Goal: Information Seeking & Learning: Learn about a topic

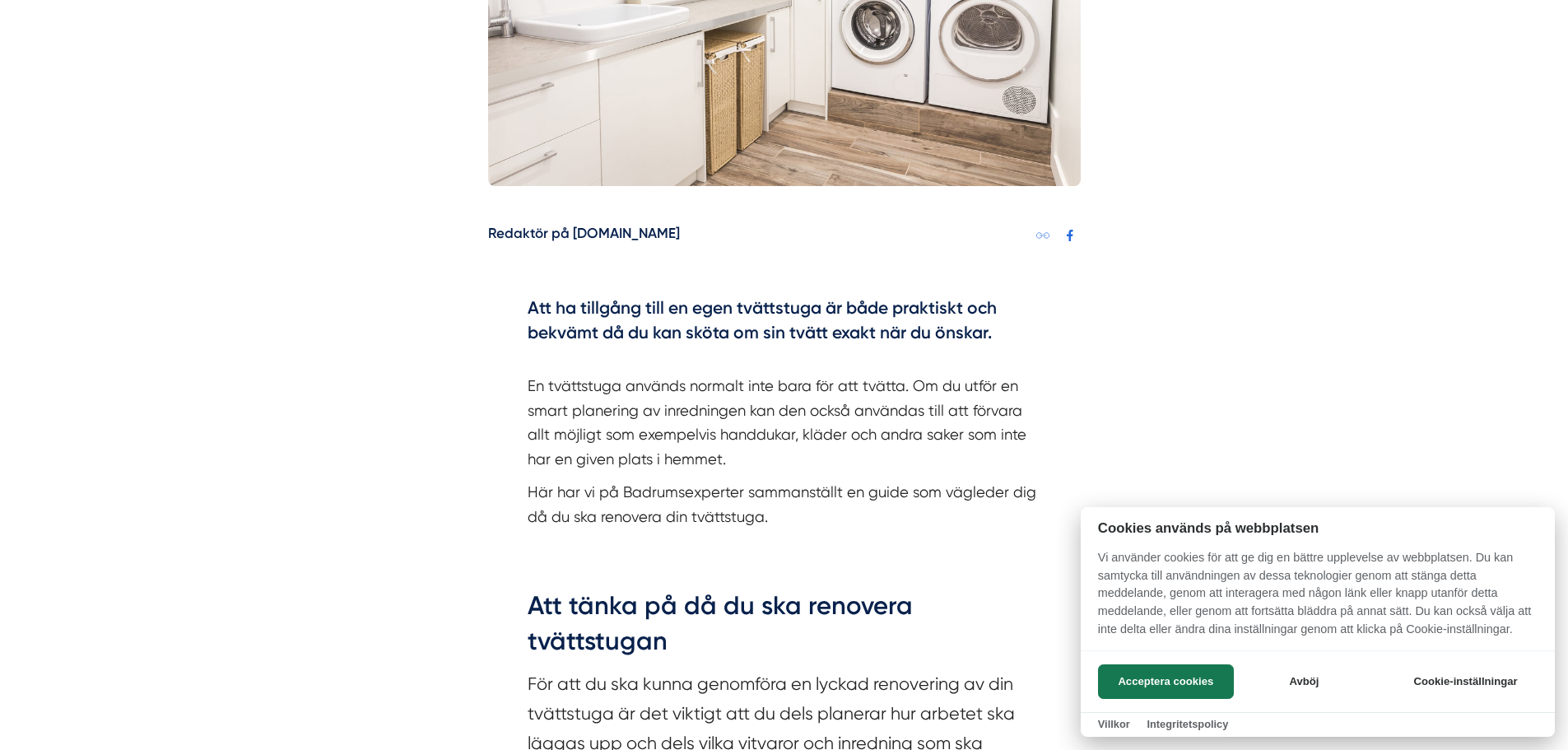
scroll to position [741, 0]
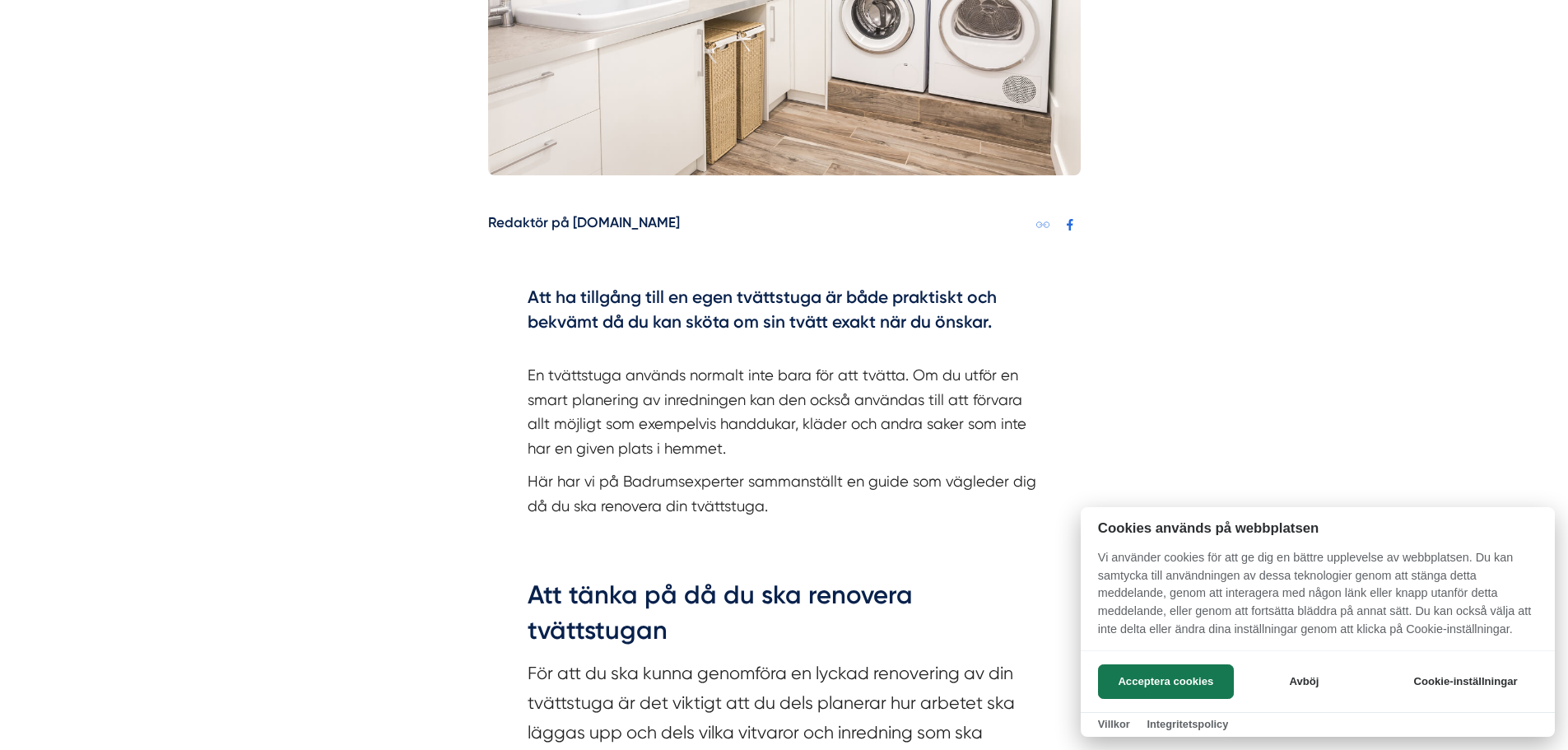
drag, startPoint x: 611, startPoint y: 276, endPoint x: 823, endPoint y: 319, distance: 216.3
click at [823, 319] on div at bounding box center [784, 375] width 1568 height 750
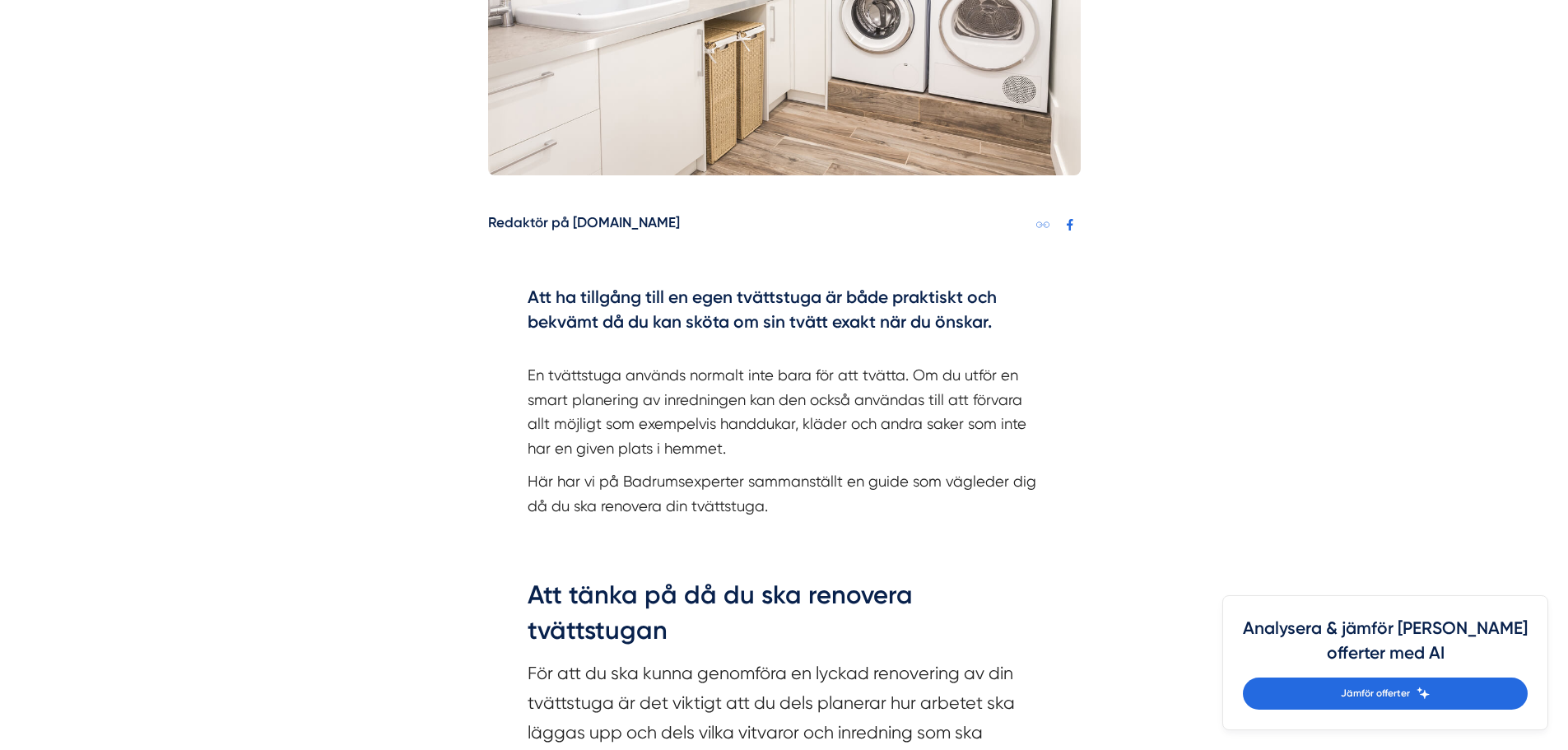
click at [614, 302] on h4 "Att ha tillgång till en egen tvättstuga är både praktiskt och bekvämt då du kan…" at bounding box center [784, 312] width 514 height 53
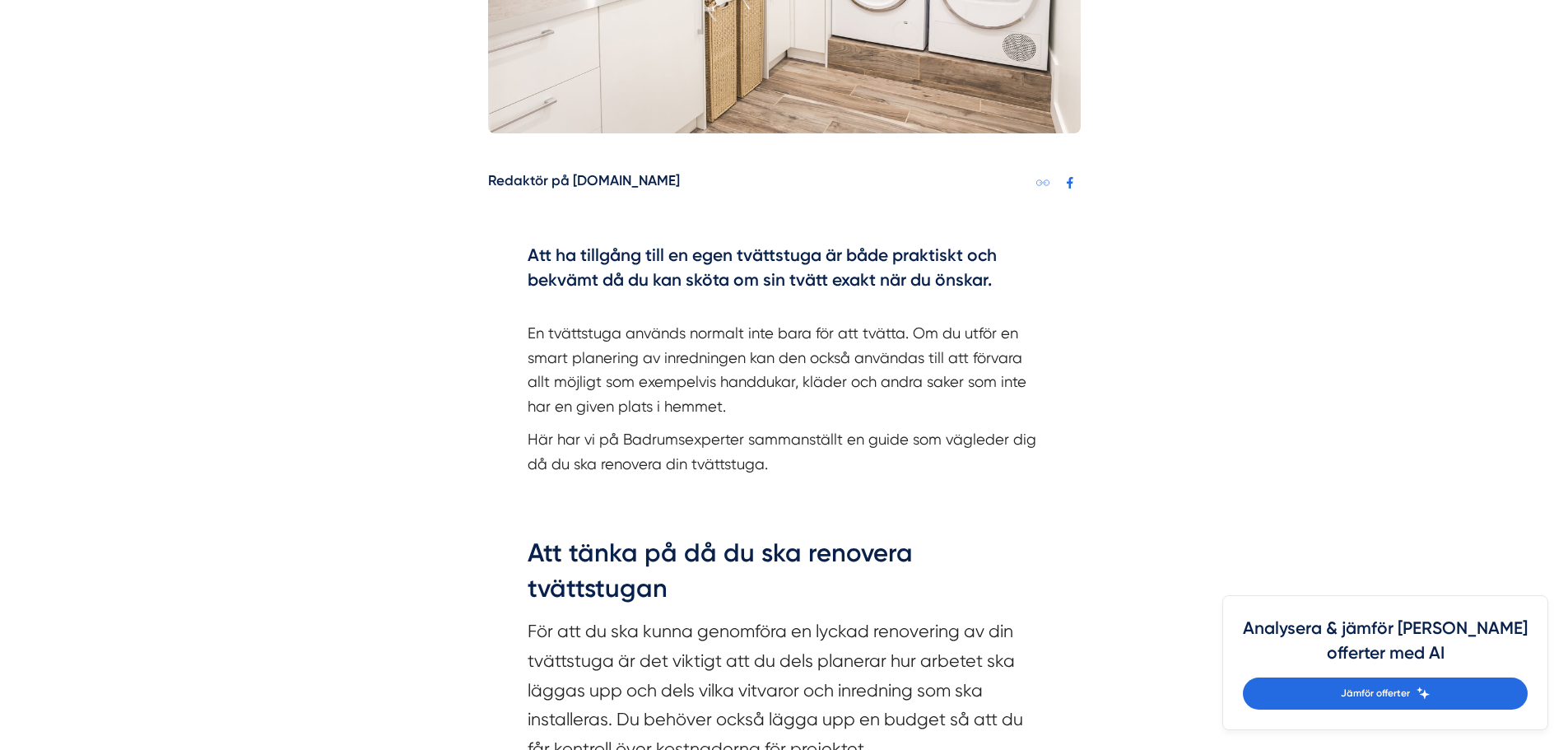
scroll to position [824, 0]
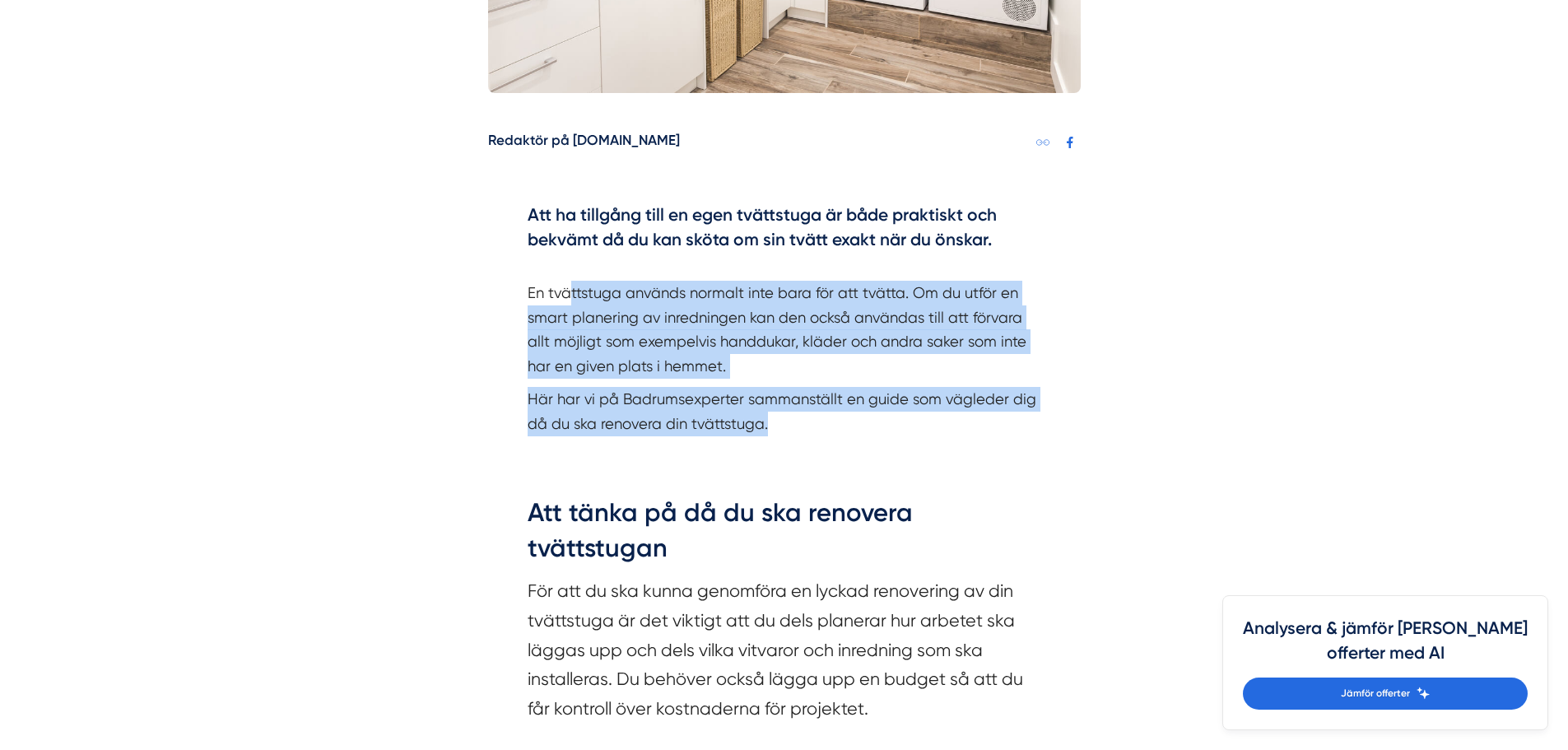
drag, startPoint x: 586, startPoint y: 303, endPoint x: 953, endPoint y: 412, distance: 382.8
click at [953, 412] on div "Att ha tillgång till en egen tvättstuga är både praktiskt och bekvämt då du kan…" at bounding box center [784, 319] width 514 height 233
click at [953, 412] on p "Här har vi på Badrumsexperter sammanställt en guide som vägleder dig då du ska …" at bounding box center [784, 412] width 514 height 48
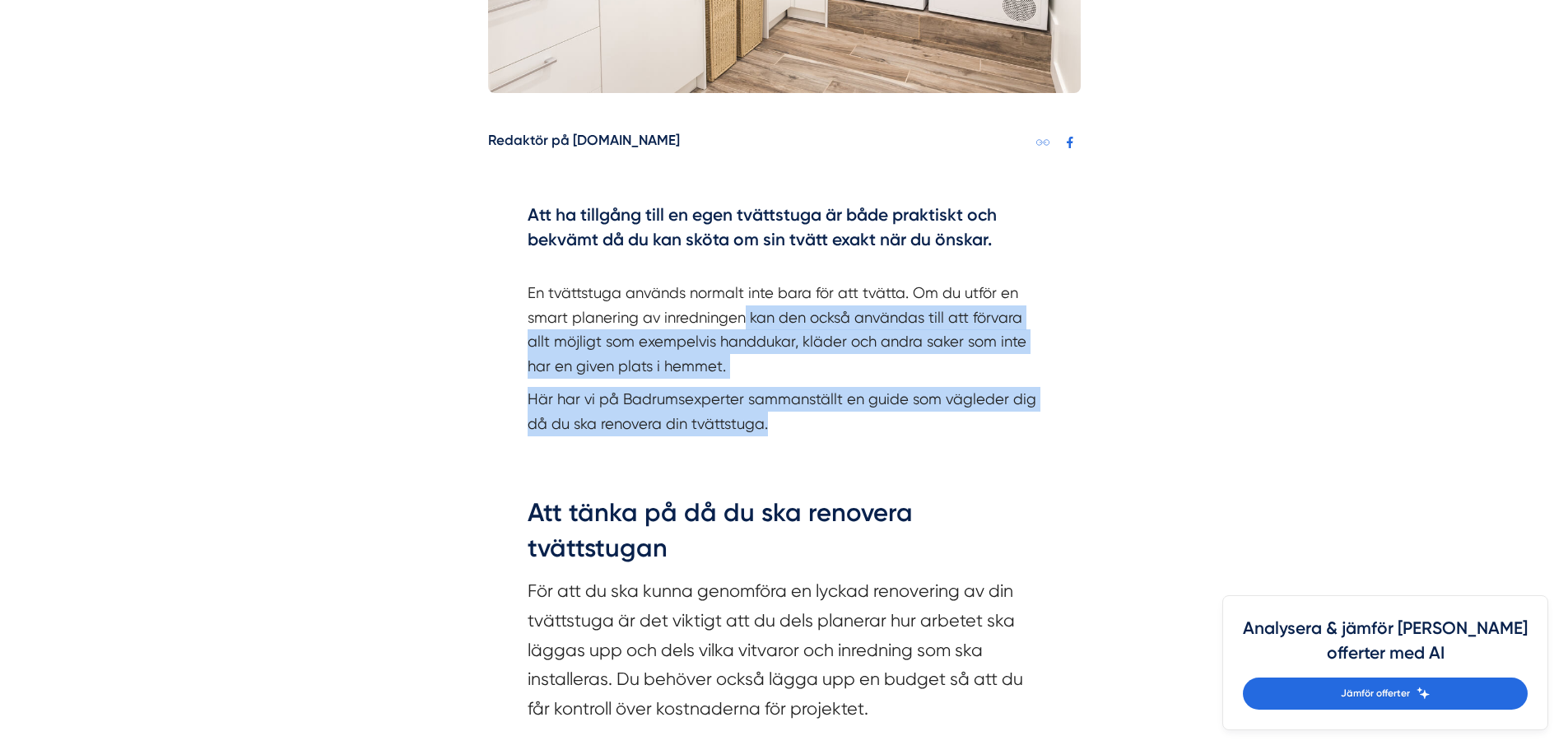
drag, startPoint x: 746, startPoint y: 311, endPoint x: 768, endPoint y: 435, distance: 125.9
click at [767, 435] on div "Att ha tillgång till en egen tvättstuga är både praktiskt och bekvämt då du kan…" at bounding box center [784, 319] width 514 height 233
click at [768, 435] on p "Här har vi på Badrumsexperter sammanställt en guide som vägleder dig då du ska …" at bounding box center [784, 412] width 514 height 48
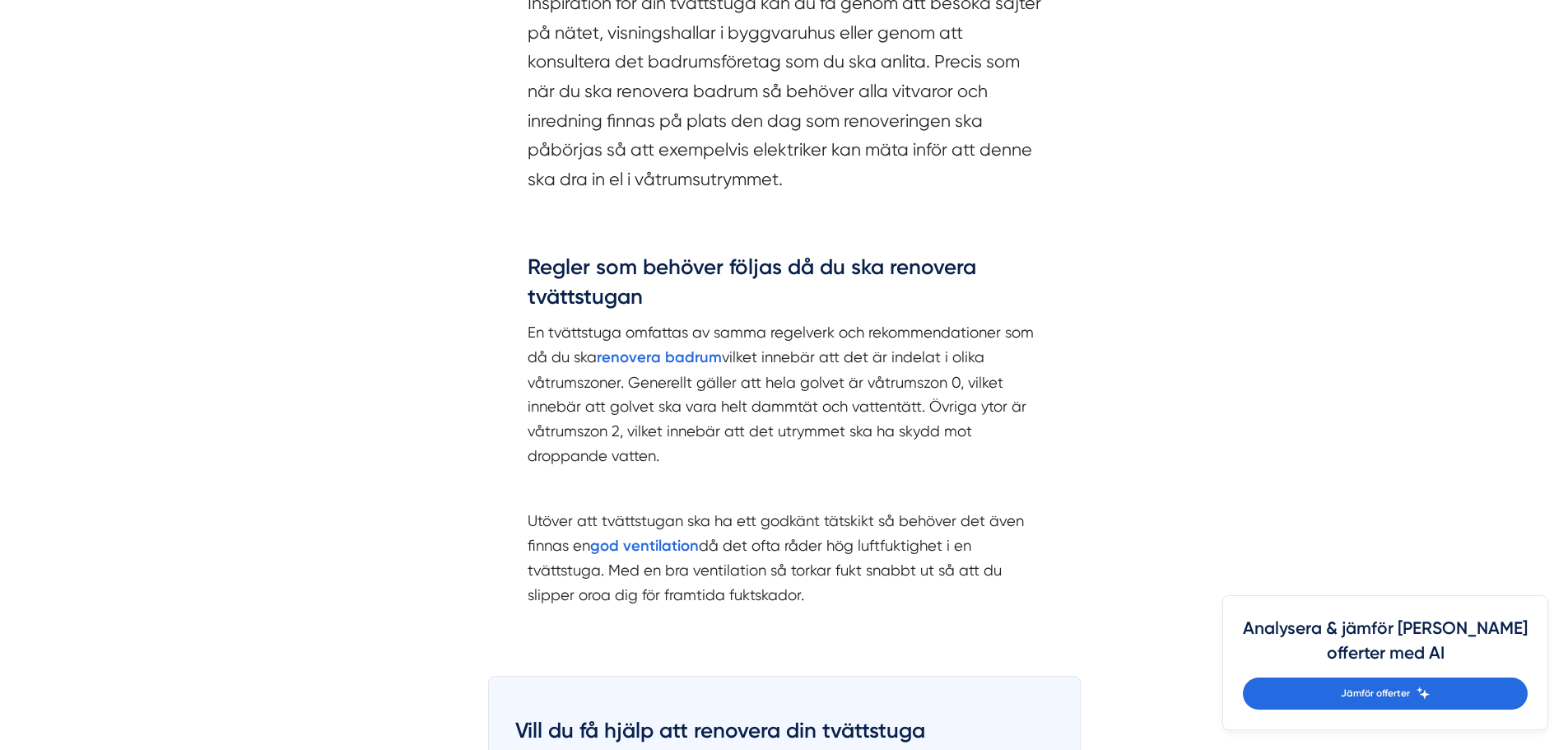
scroll to position [1647, 0]
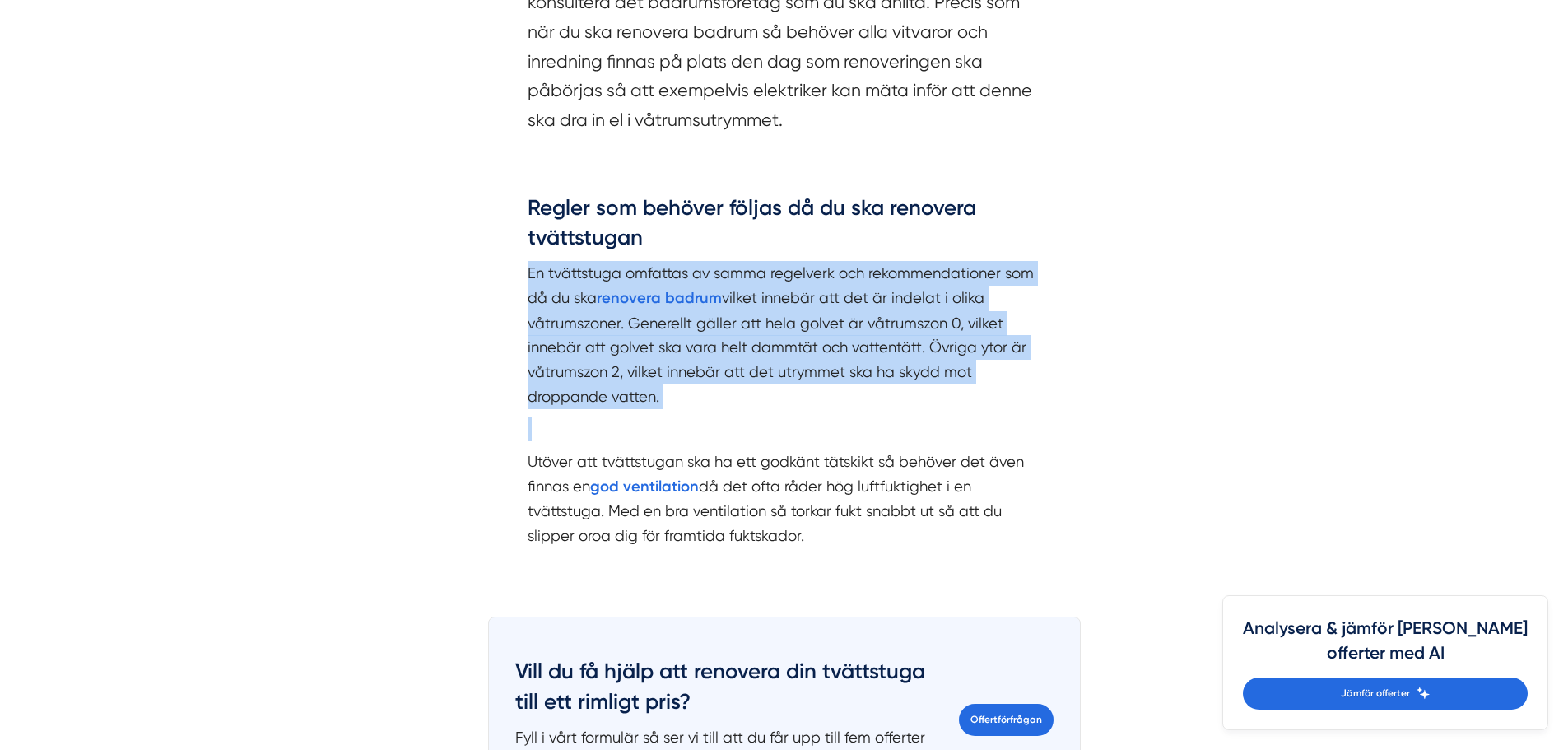
drag, startPoint x: 789, startPoint y: 260, endPoint x: 885, endPoint y: 422, distance: 188.3
click at [885, 422] on div "Regler som behöver följas då du ska renovera tvättstugan En tvättstuga omfattas…" at bounding box center [784, 383] width 514 height 380
click at [882, 424] on p at bounding box center [784, 429] width 514 height 25
click at [849, 415] on div "Regler som behöver följas då du ska renovera tvättstugan En tvättstuga omfattas…" at bounding box center [784, 383] width 514 height 380
click at [833, 404] on p "En tvättstuga omfattas av samma regelverk och rekommendationer som då du ska re…" at bounding box center [784, 334] width 514 height 147
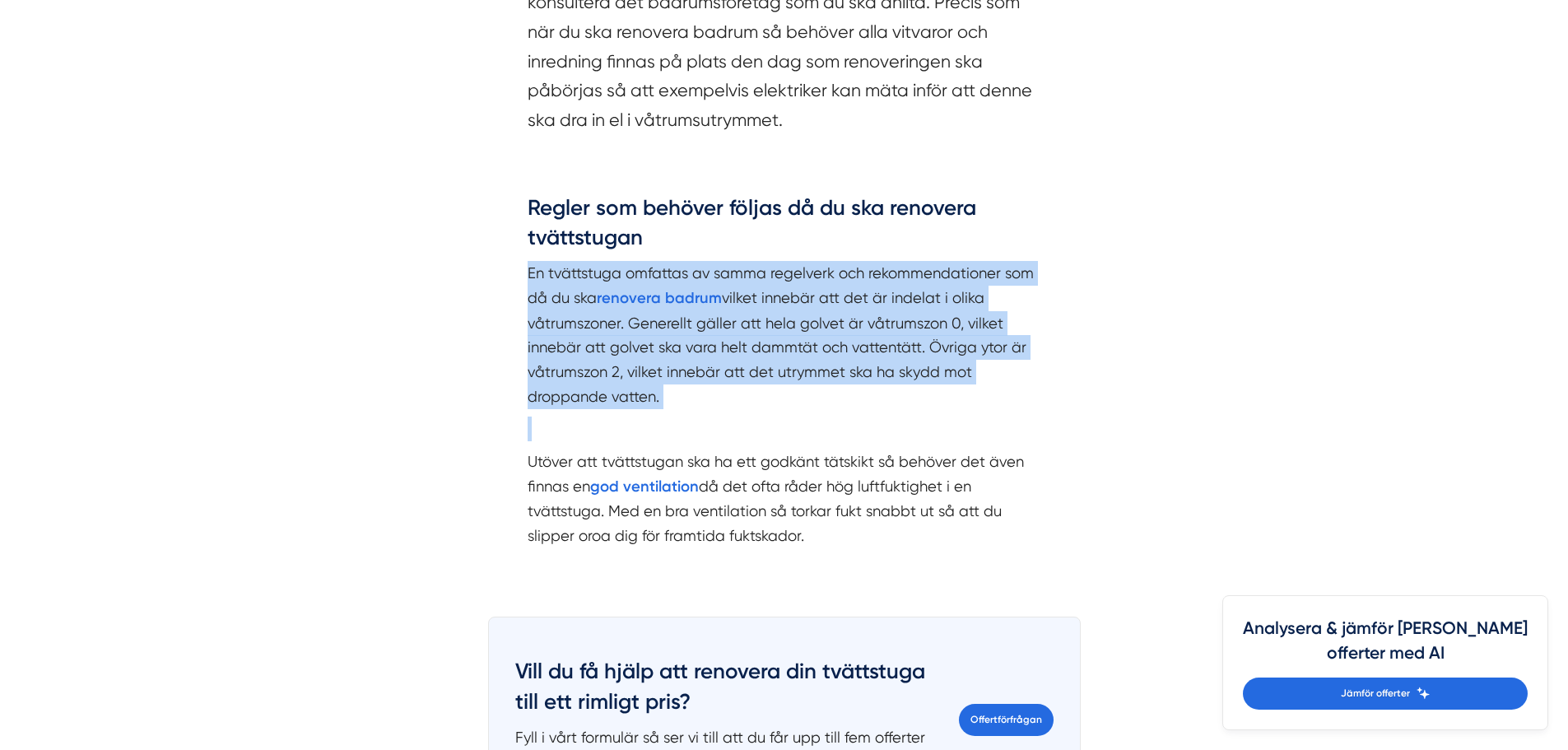
drag, startPoint x: 835, startPoint y: 248, endPoint x: 874, endPoint y: 410, distance: 166.6
click at [874, 412] on div "Regler som behöver följas då du ska renovera tvättstugan En tvättstuga omfattas…" at bounding box center [784, 383] width 514 height 380
click at [874, 410] on div "Regler som behöver följas då du ska renovera tvättstugan En tvättstuga omfattas…" at bounding box center [784, 383] width 514 height 380
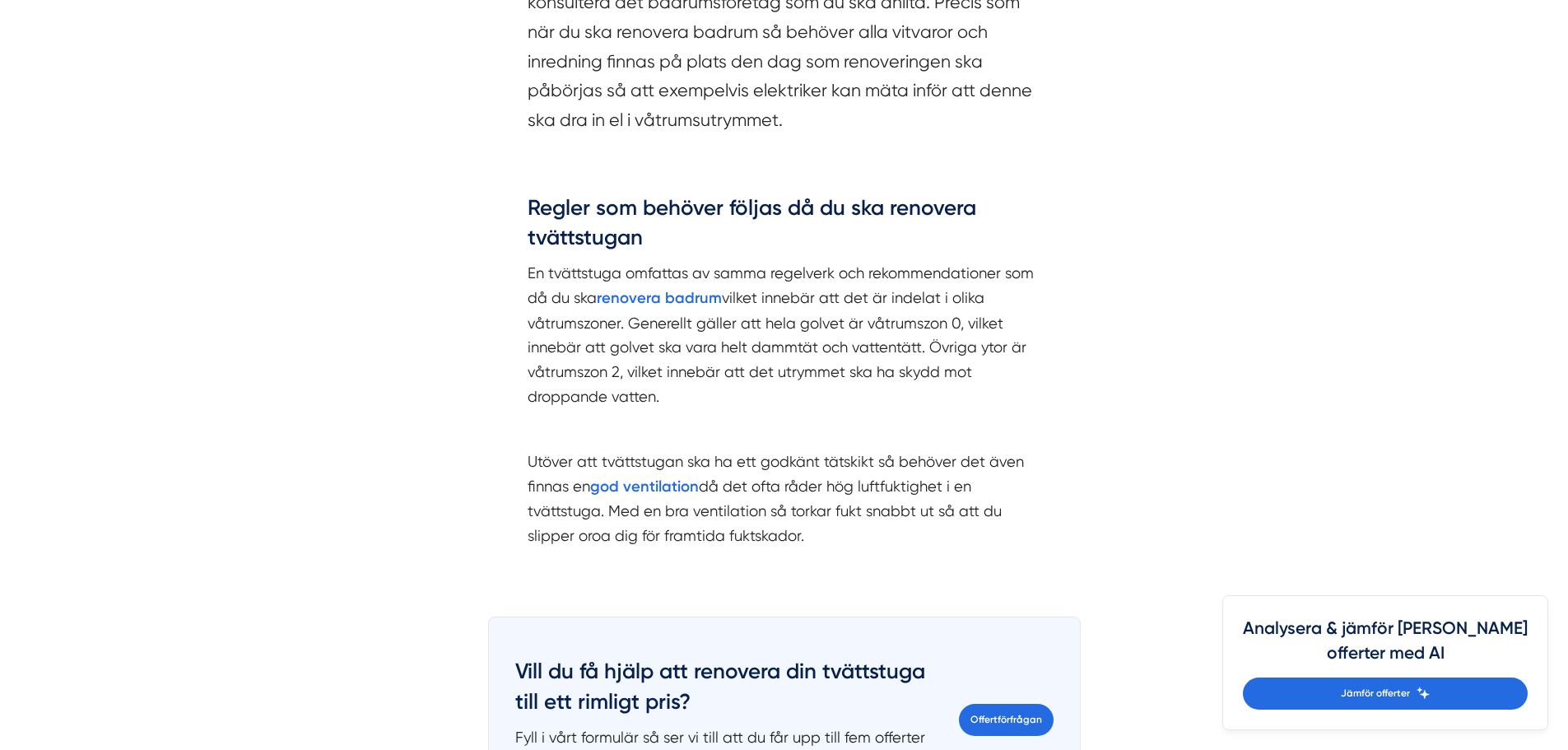
click at [855, 387] on p "En tvättstuga omfattas av samma regelverk och rekommendationer som då du ska re…" at bounding box center [784, 334] width 514 height 147
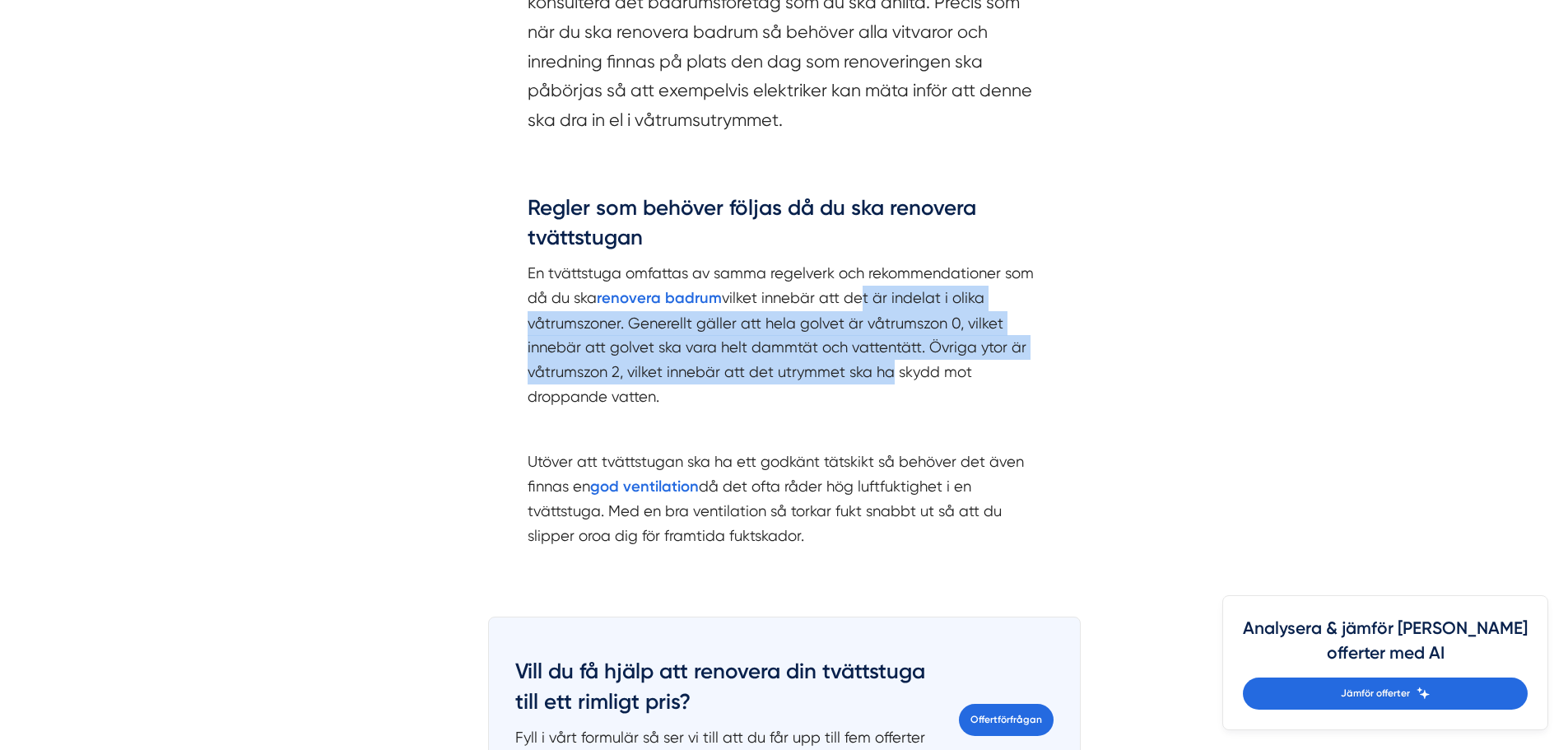
drag, startPoint x: 855, startPoint y: 289, endPoint x: 882, endPoint y: 380, distance: 94.9
click at [882, 380] on p "En tvättstuga omfattas av samma regelverk och rekommendationer som då du ska re…" at bounding box center [784, 334] width 514 height 147
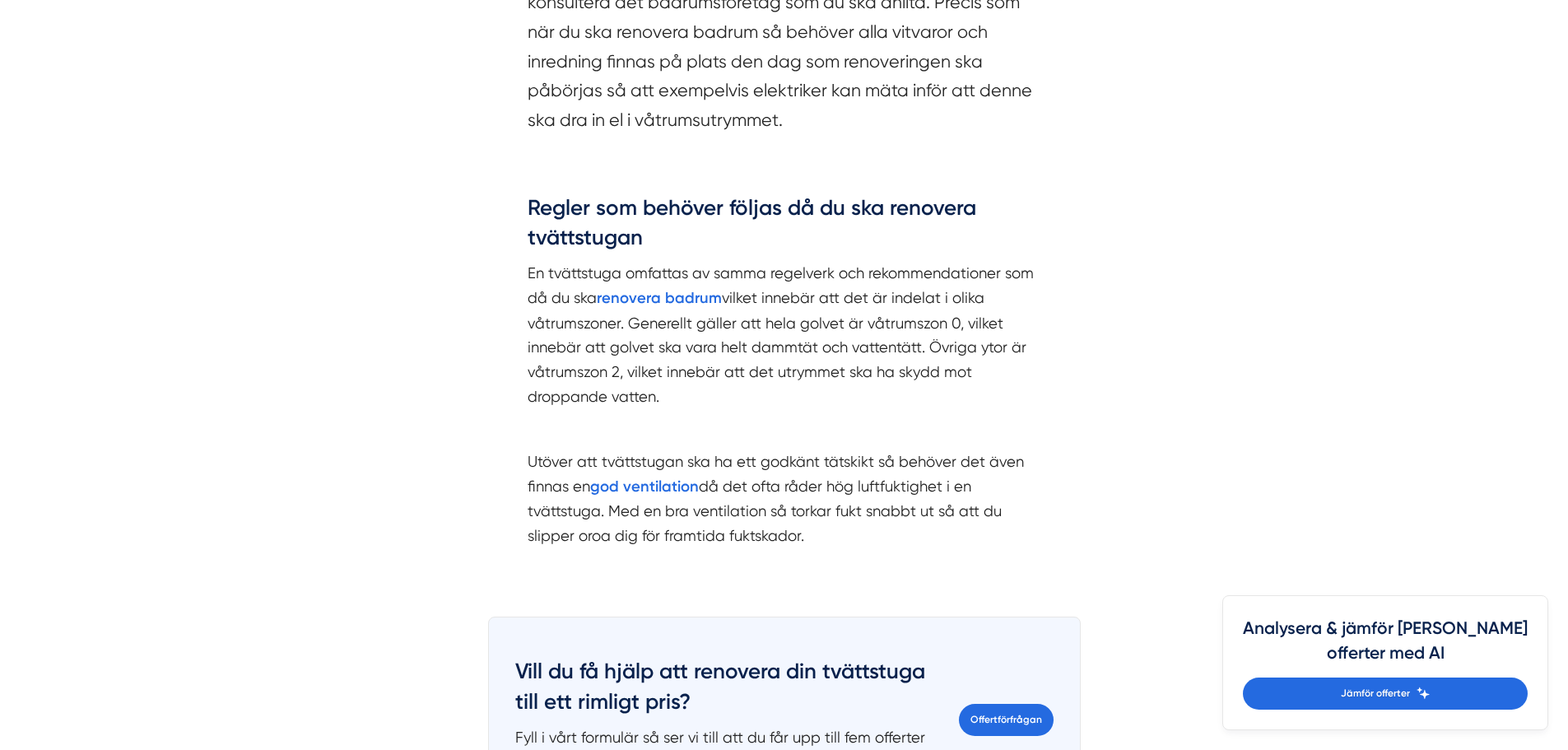
click at [870, 394] on p "En tvättstuga omfattas av samma regelverk och rekommendationer som då du ska re…" at bounding box center [784, 334] width 514 height 147
drag, startPoint x: 825, startPoint y: 429, endPoint x: 847, endPoint y: 545, distance: 118.1
click at [847, 545] on div "Regler som behöver följas då du ska renovera tvättstugan En tvättstuga omfattas…" at bounding box center [784, 383] width 514 height 380
click at [848, 543] on p "Utöver att tvättstugan ska ha ett godkänt tätskikt så behöver det även finnas e…" at bounding box center [784, 511] width 514 height 123
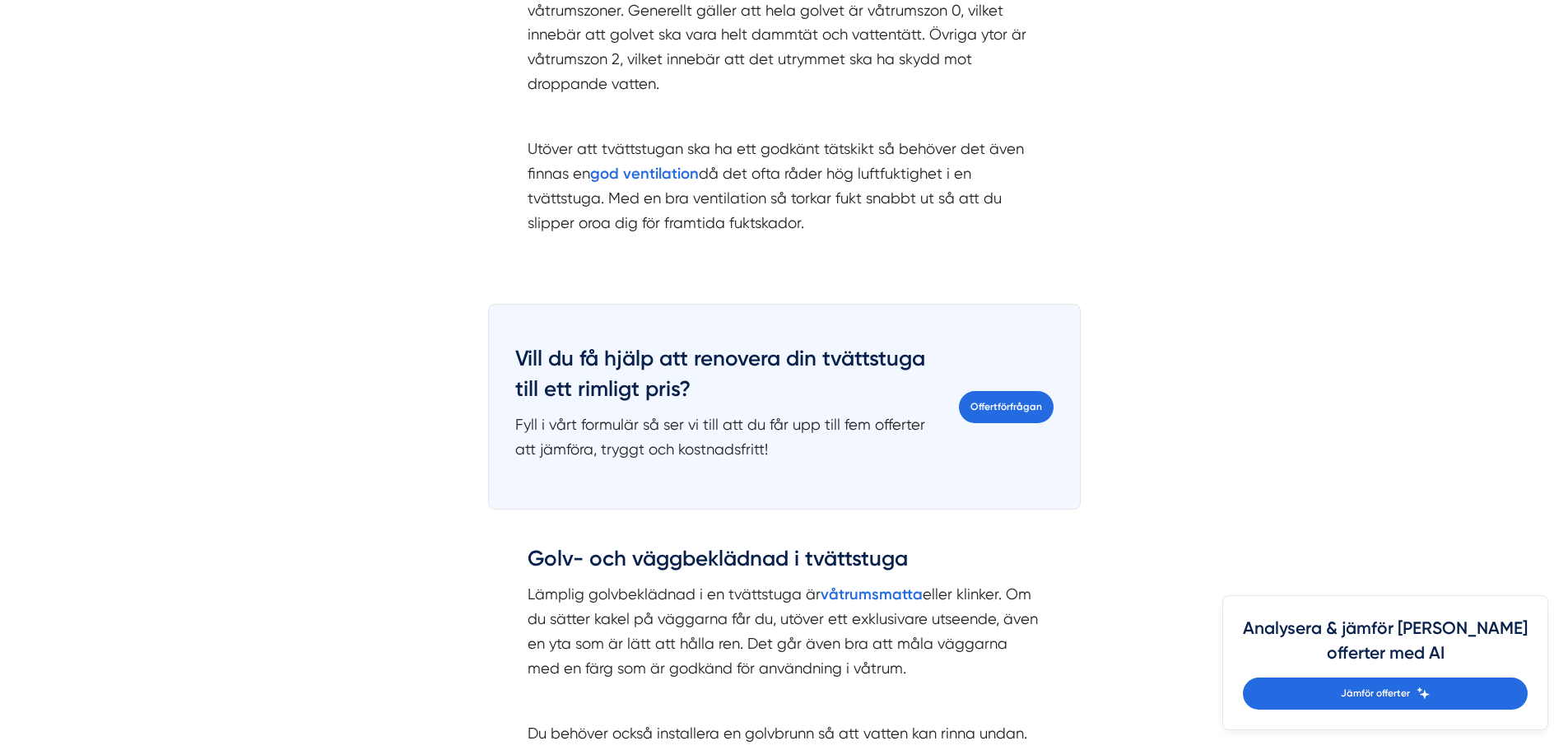
scroll to position [1977, 0]
